Goal: Task Accomplishment & Management: Manage account settings

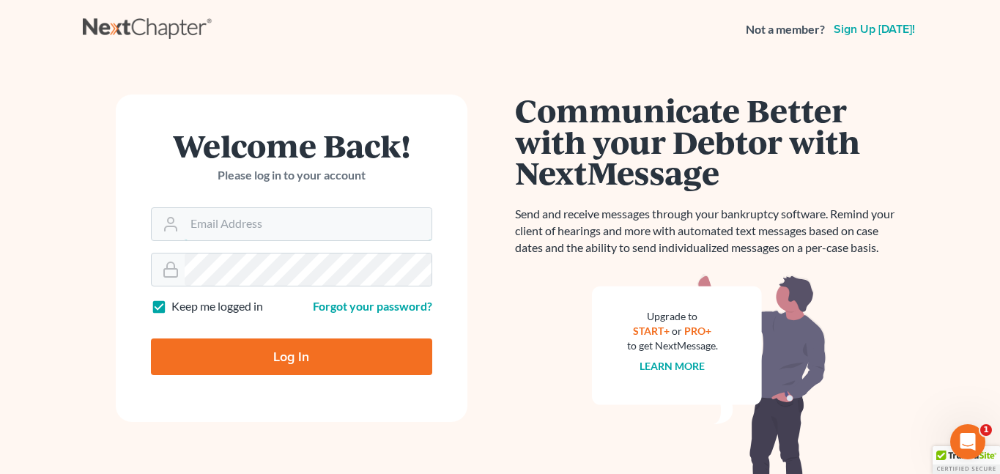
type input "Fbunol@derbeslaw.com"
drag, startPoint x: 269, startPoint y: 360, endPoint x: 270, endPoint y: 352, distance: 8.2
click at [269, 359] on input "Log In" at bounding box center [291, 356] width 281 height 37
type input "Thinking..."
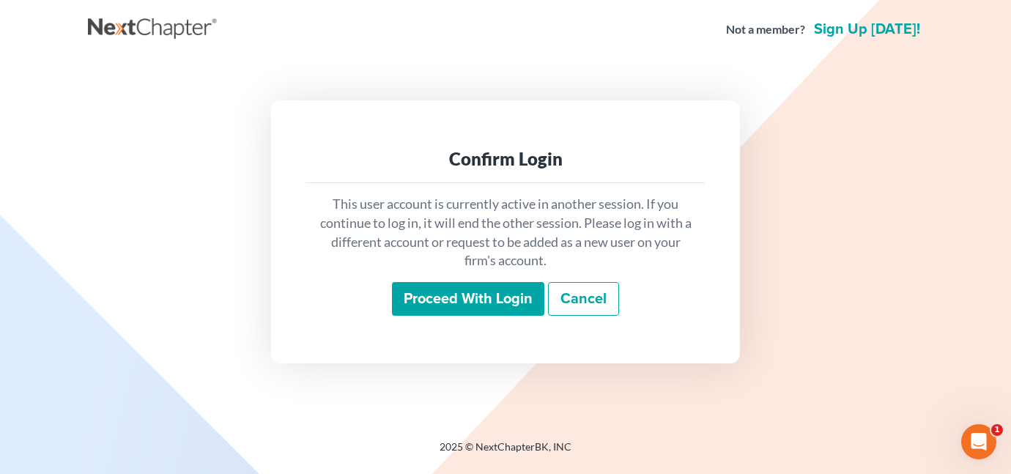
click at [483, 284] on input "Proceed with login" at bounding box center [468, 299] width 152 height 34
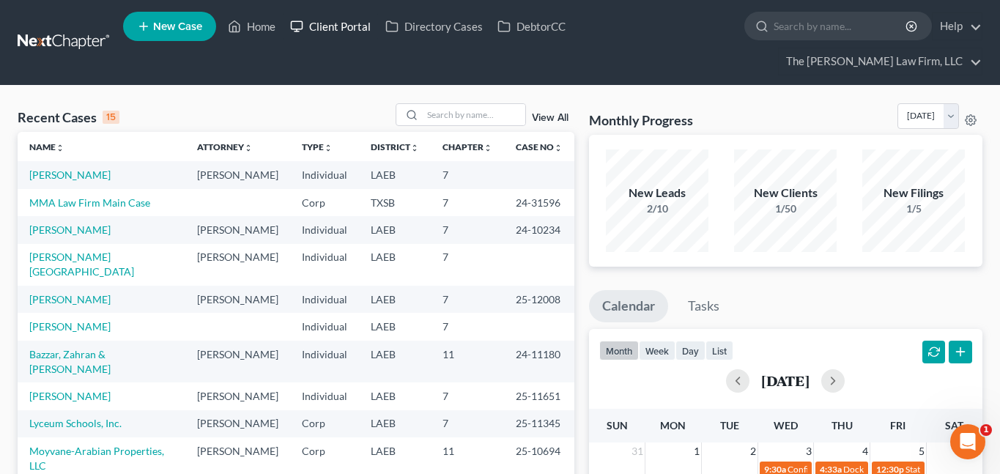
click at [345, 23] on link "Client Portal" at bounding box center [330, 26] width 95 height 26
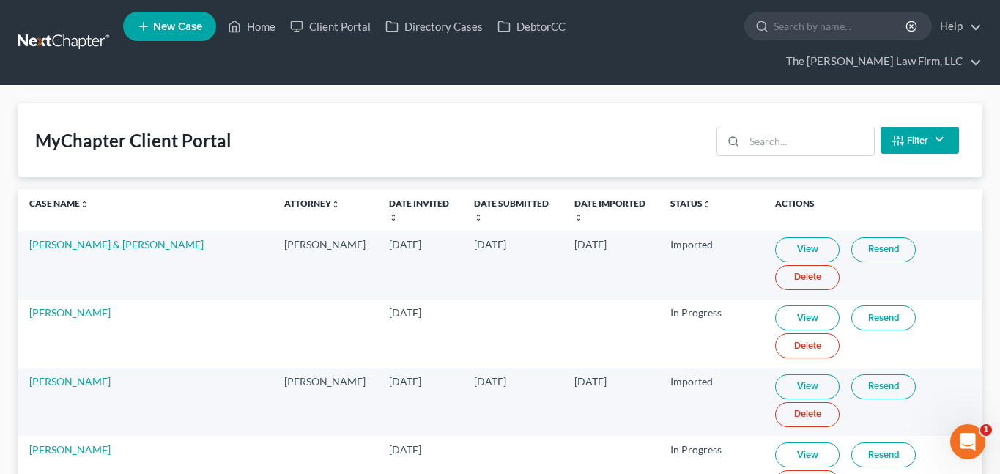
click at [785, 305] on link "View" at bounding box center [807, 317] width 64 height 25
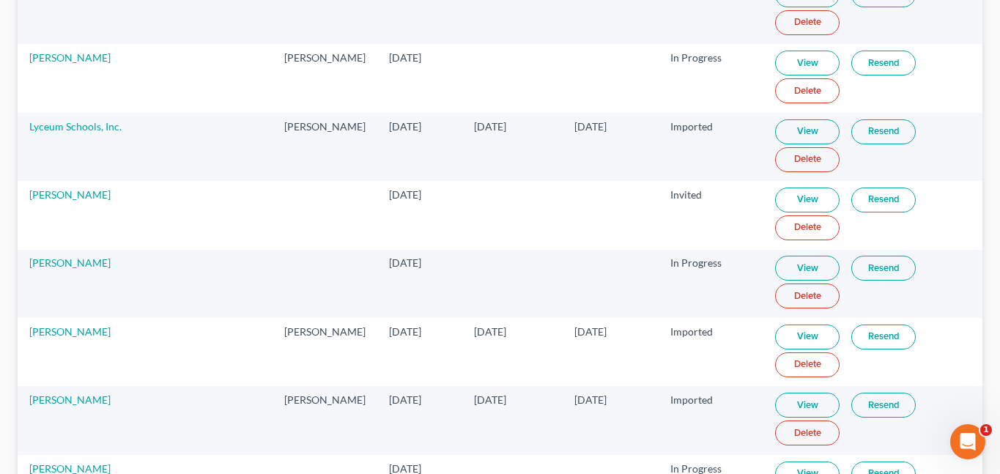
scroll to position [3355, 0]
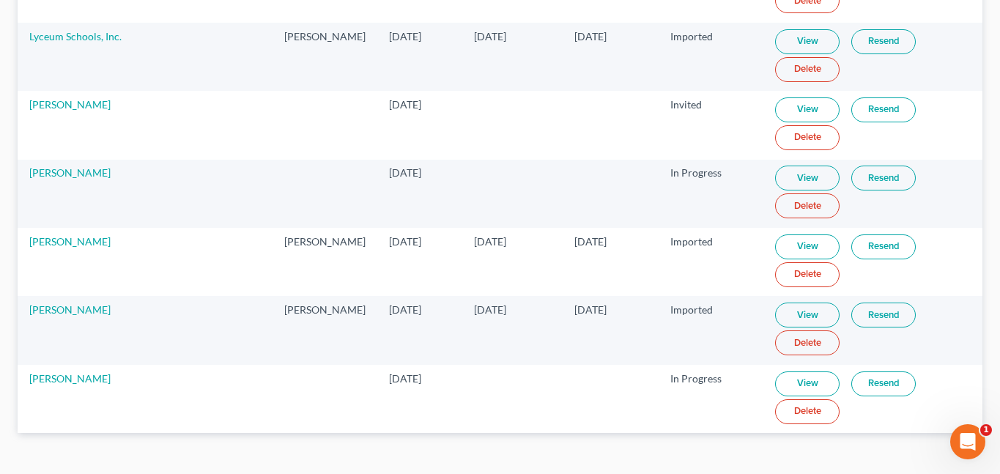
click at [792, 371] on link "View" at bounding box center [807, 383] width 64 height 25
click at [809, 166] on link "View" at bounding box center [807, 178] width 64 height 25
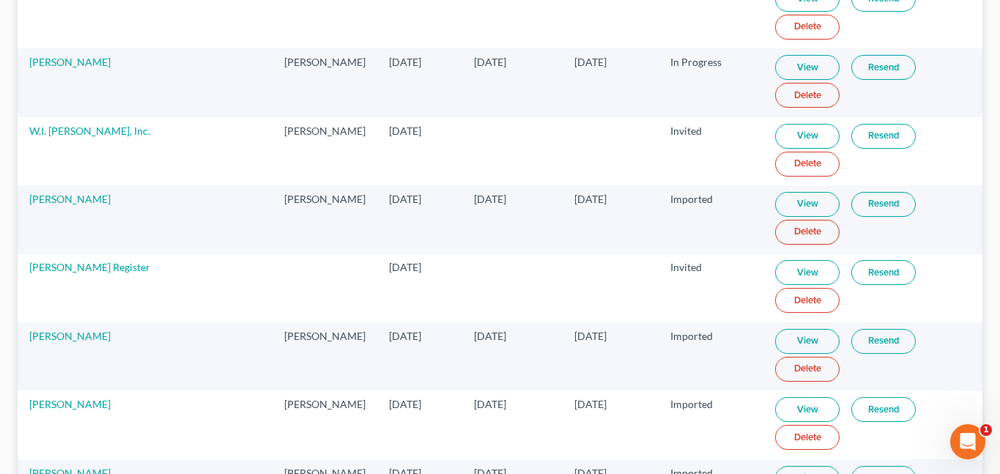
scroll to position [1304, 0]
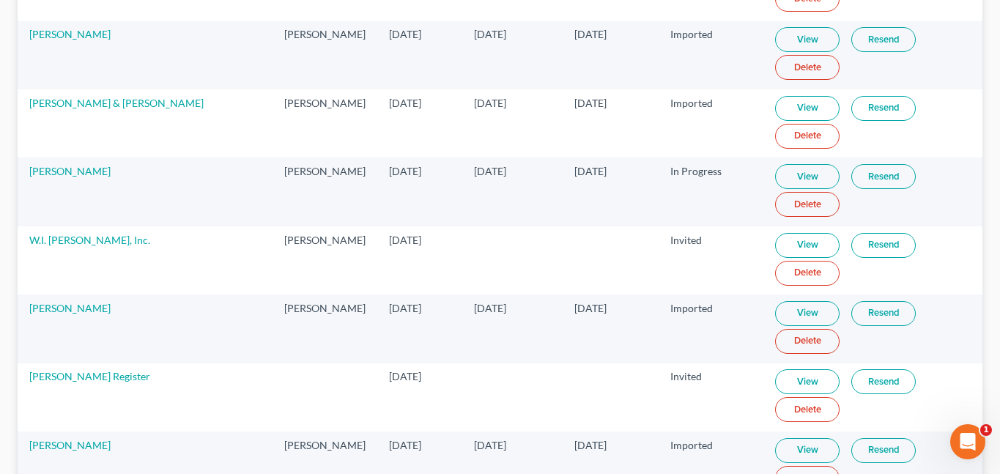
click at [699, 157] on td "In Progress" at bounding box center [710, 191] width 105 height 68
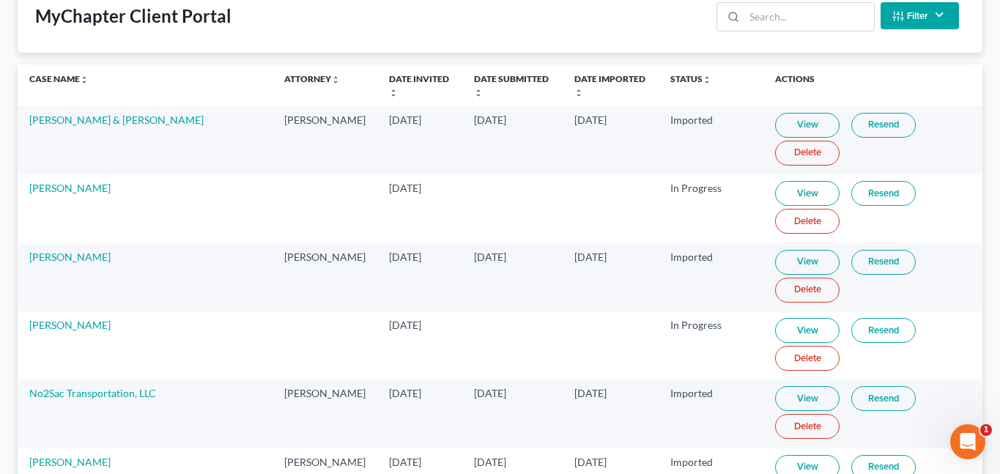
scroll to position [0, 0]
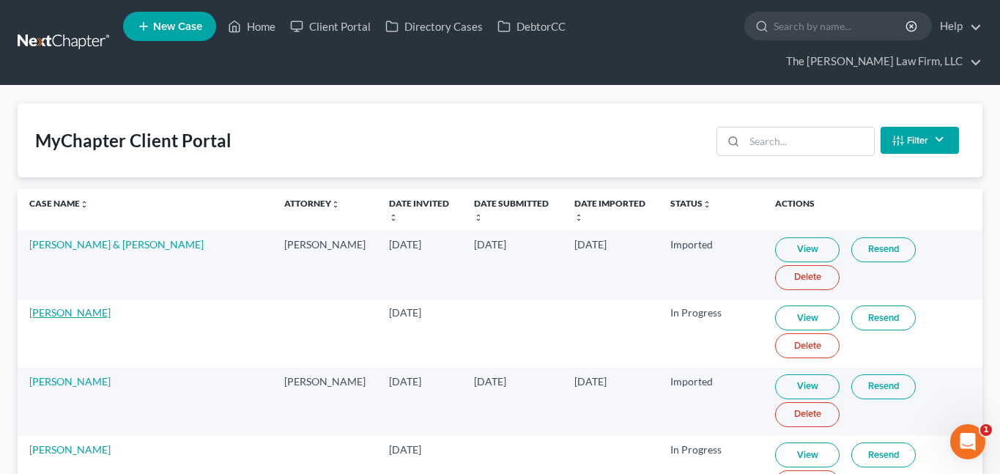
click at [70, 306] on link "Milton Dauterive" at bounding box center [69, 312] width 81 height 12
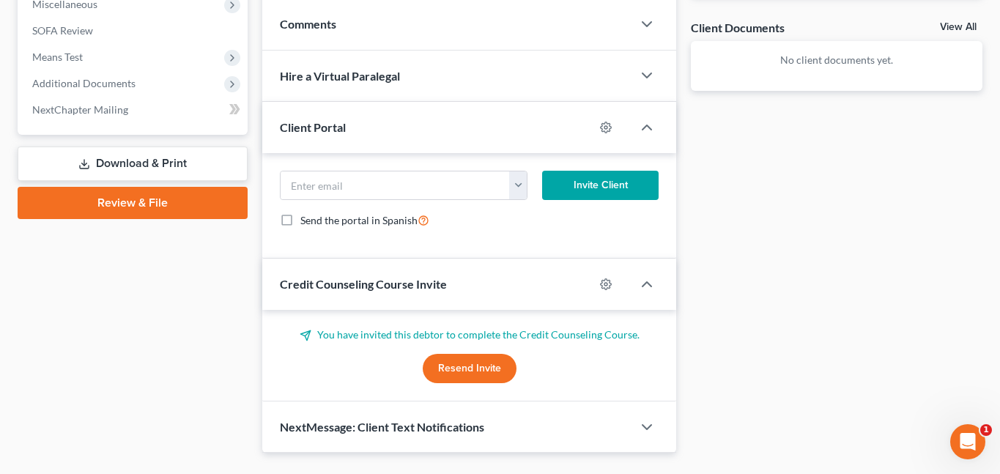
scroll to position [565, 0]
